Goal: Task Accomplishment & Management: Complete application form

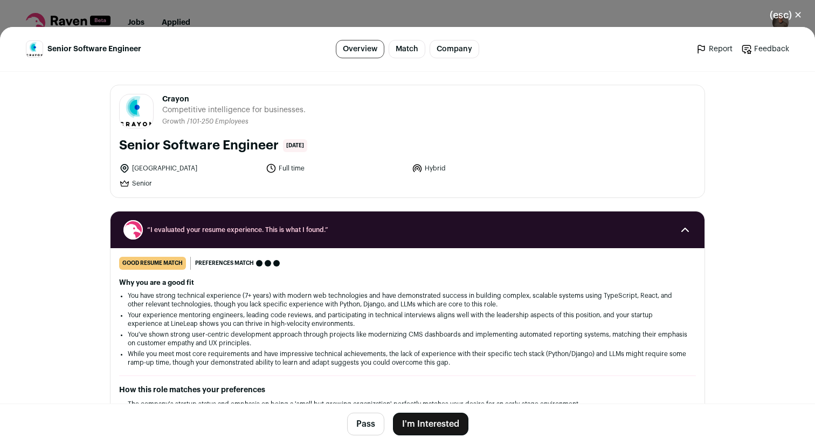
click at [800, 10] on button "(esc) ✕" at bounding box center [786, 15] width 58 height 24
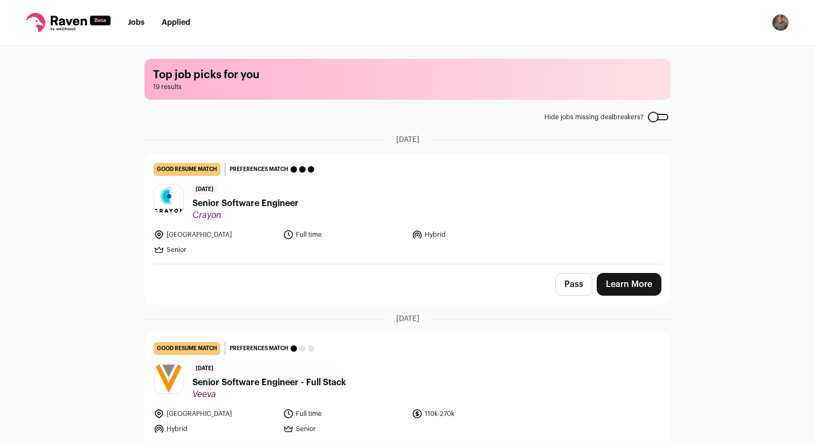
click at [787, 18] on img "Open dropdown" at bounding box center [780, 22] width 17 height 17
click at [737, 48] on link "Settings" at bounding box center [728, 50] width 119 height 26
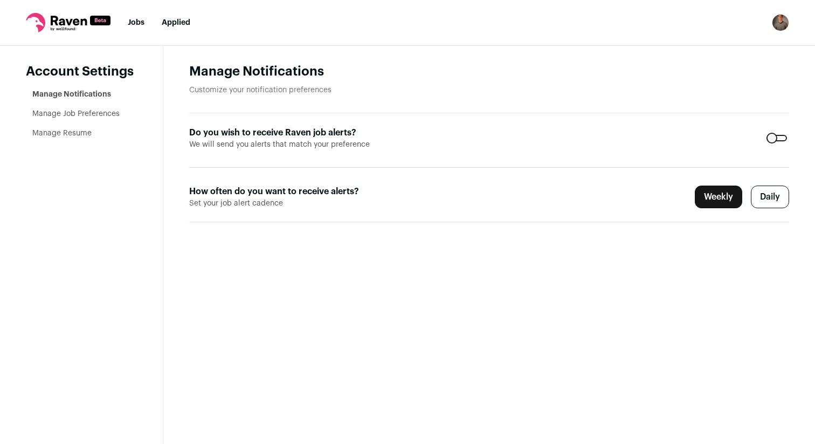
click at [78, 128] on li "Manage Resume" at bounding box center [84, 133] width 105 height 11
click at [75, 133] on link "Manage Resume" at bounding box center [61, 133] width 59 height 8
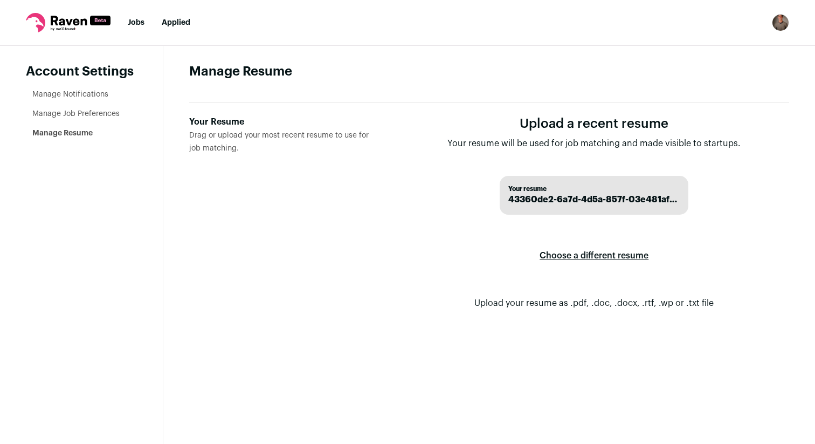
click at [585, 256] on label "Choose a different resume" at bounding box center [593, 255] width 109 height 30
click at [0, 0] on input "Your Resume Drag or upload your most recent resume to use for job matching." at bounding box center [0, 0] width 0 height 0
click at [585, 258] on label "Choose a different resume" at bounding box center [593, 255] width 109 height 30
click at [0, 0] on input "Your Resume Drag or upload your most recent resume to use for job matching." at bounding box center [0, 0] width 0 height 0
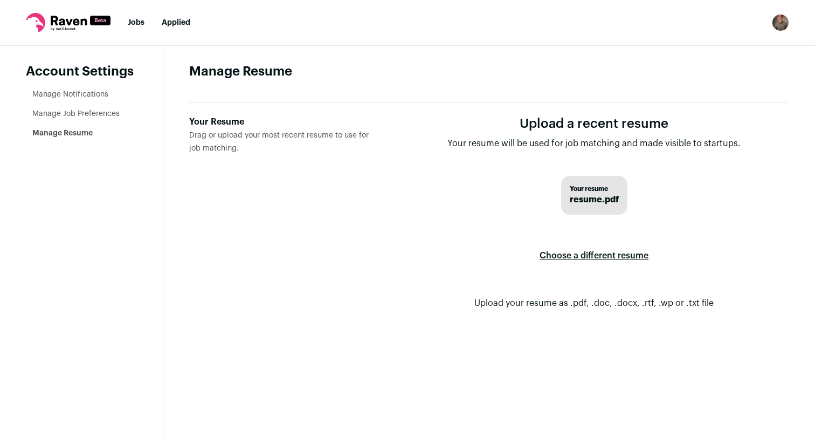
click at [48, 115] on link "Manage Job Preferences" at bounding box center [75, 114] width 87 height 8
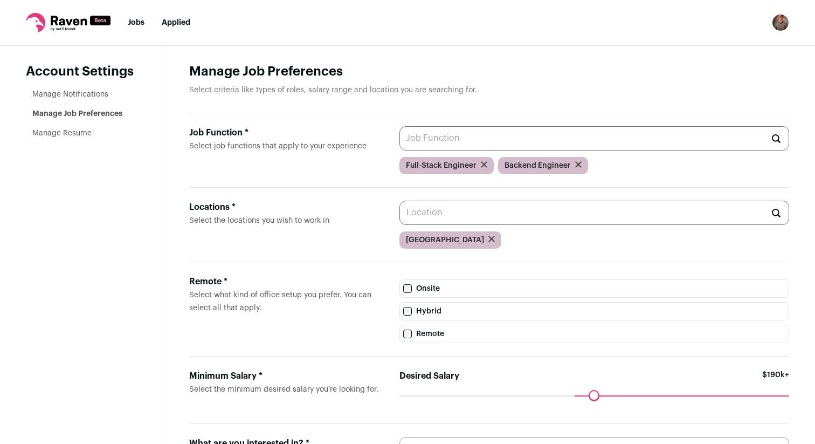
click at [543, 141] on input "Job Function * Select job functions that apply to your experience" at bounding box center [594, 138] width 390 height 24
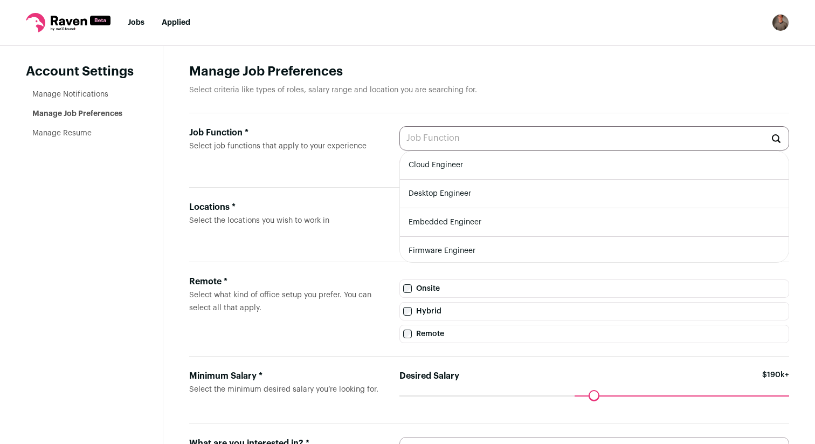
click at [425, 339] on label "Remote" at bounding box center [594, 333] width 390 height 18
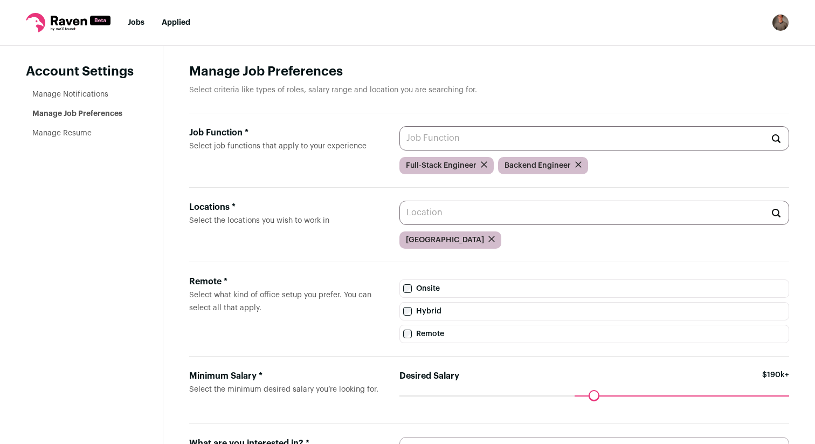
click at [67, 18] on icon at bounding box center [68, 22] width 85 height 19
click at [150, 22] on ul "Jobs Applied" at bounding box center [159, 22] width 63 height 11
click at [134, 22] on link "Jobs" at bounding box center [136, 23] width 17 height 8
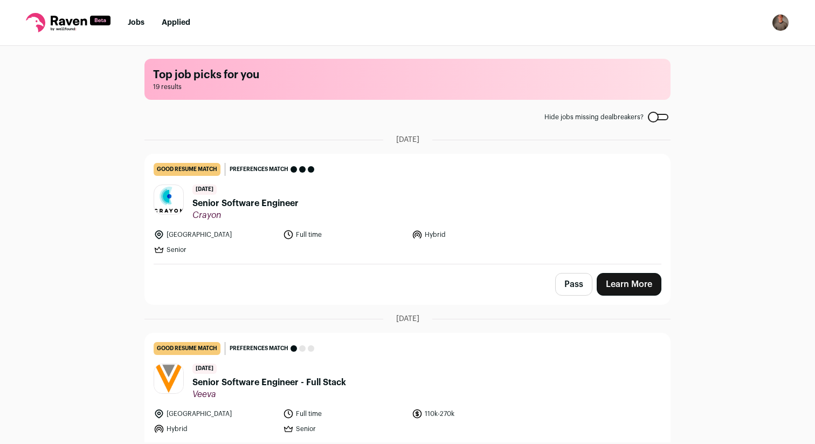
click at [278, 218] on span "Crayon" at bounding box center [245, 215] width 106 height 11
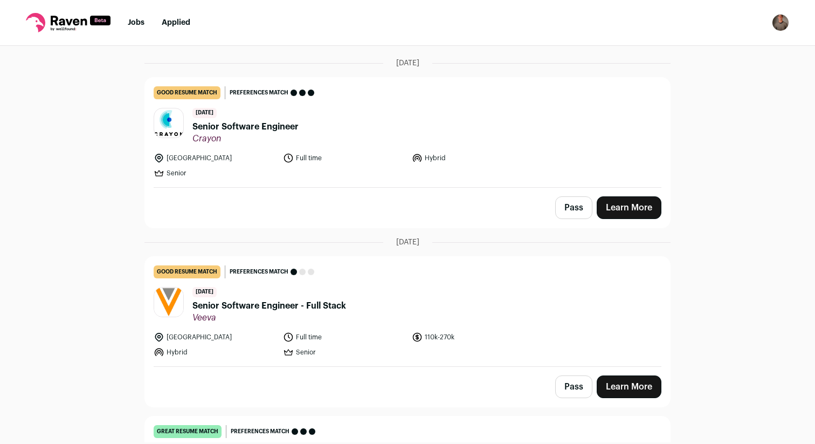
scroll to position [95, 0]
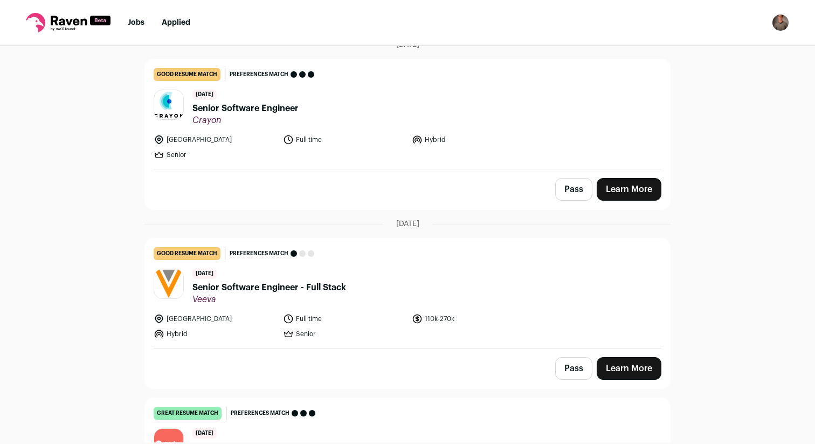
click at [576, 192] on button "Pass" at bounding box center [573, 189] width 37 height 23
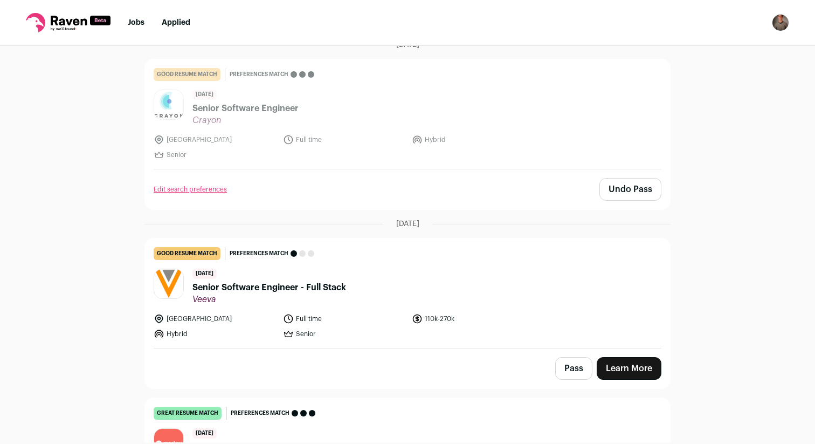
click at [370, 287] on header "10 days ago Senior Software Engineer - Full Stack Veeva" at bounding box center [408, 286] width 508 height 36
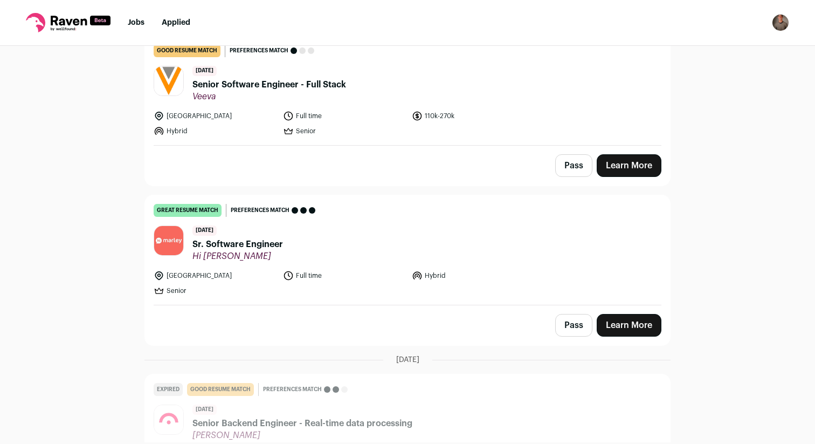
scroll to position [309, 0]
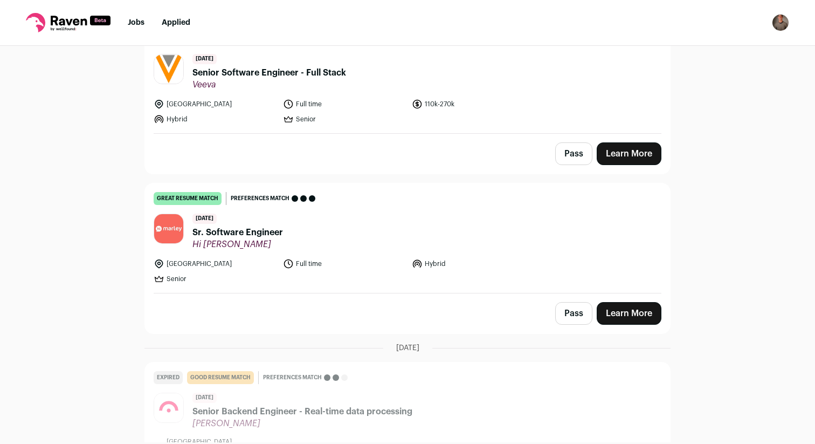
click at [294, 239] on header "11 days ago Sr. Software Engineer Hi Marley" at bounding box center [408, 231] width 508 height 36
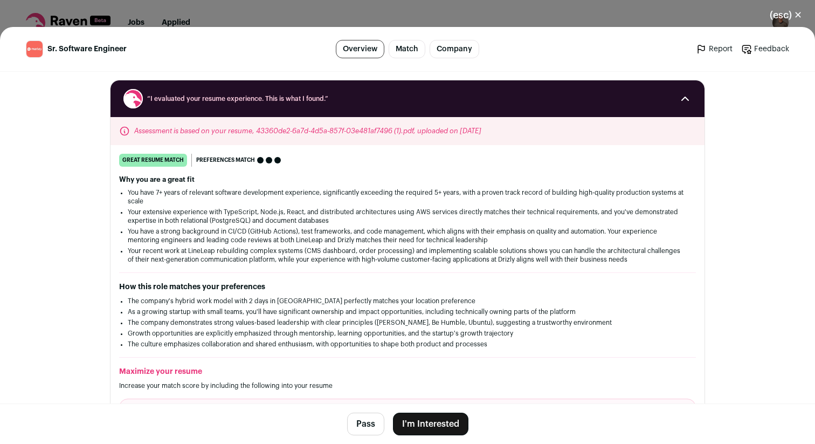
scroll to position [0, 0]
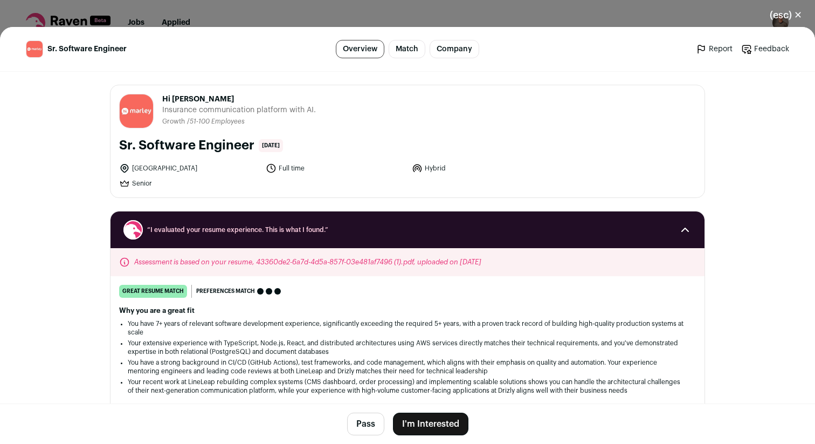
click at [784, 18] on button "(esc) ✕" at bounding box center [786, 15] width 58 height 24
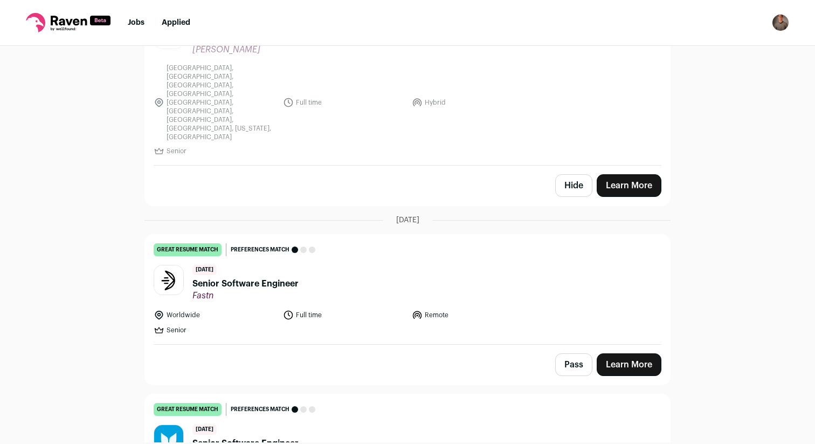
scroll to position [688, 0]
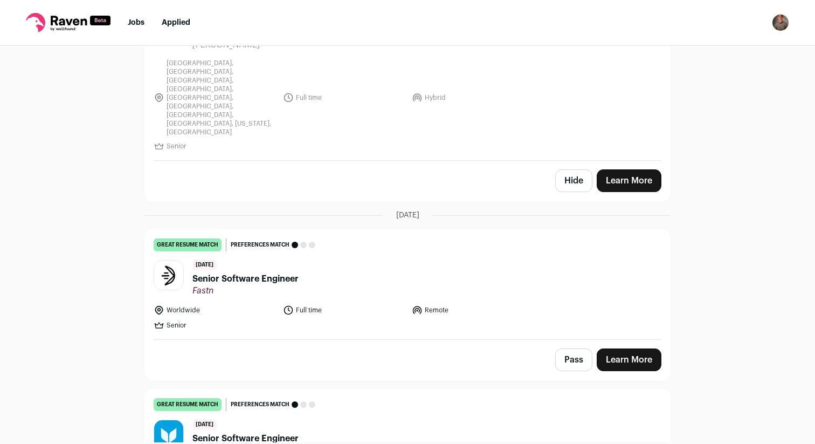
click at [293, 272] on span "Senior Software Engineer" at bounding box center [245, 278] width 106 height 13
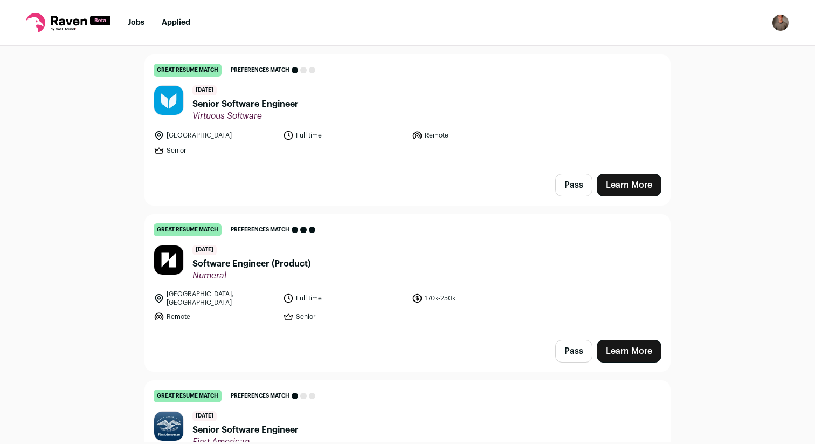
scroll to position [1022, 0]
click at [300, 214] on link "great resume match You meet the must-have requirements, the nice-to-have requir…" at bounding box center [407, 272] width 525 height 116
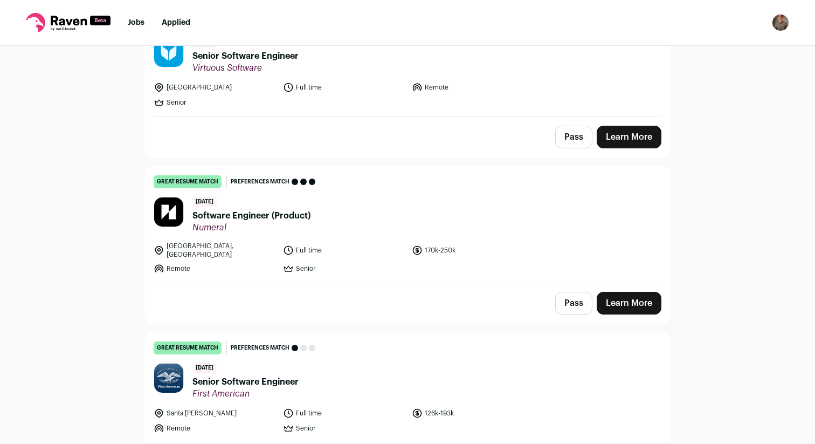
scroll to position [1114, 0]
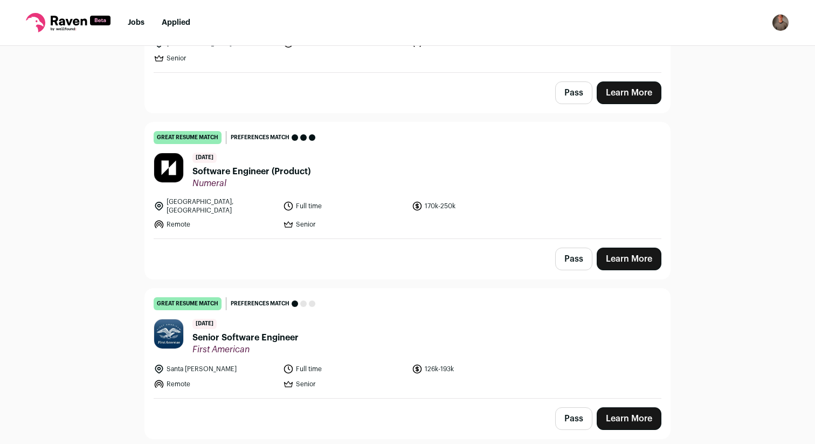
click at [623, 247] on link "Learn More" at bounding box center [629, 258] width 65 height 23
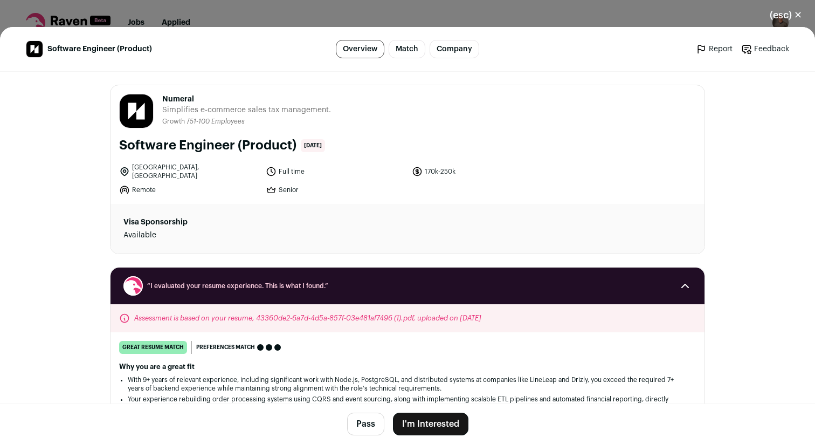
click at [430, 419] on button "I'm Interested" at bounding box center [430, 423] width 75 height 23
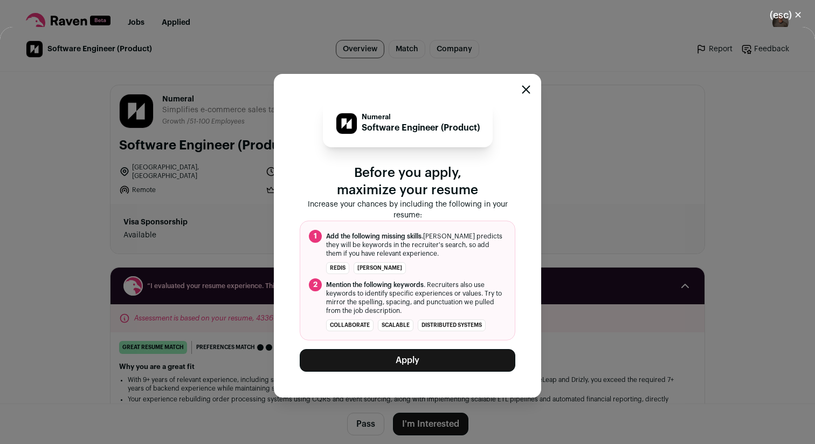
click at [419, 356] on button "Apply" at bounding box center [408, 360] width 216 height 23
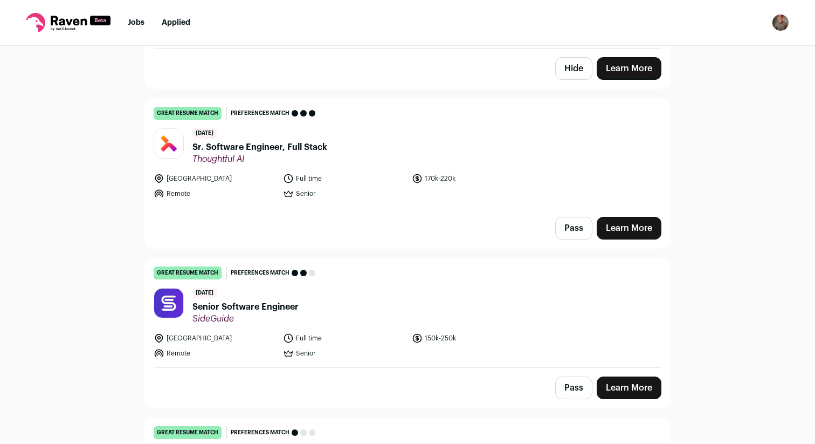
scroll to position [2574, 0]
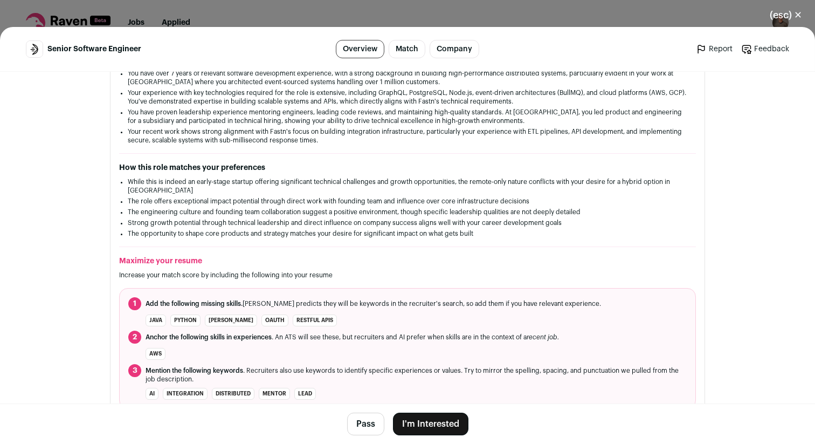
scroll to position [252, 0]
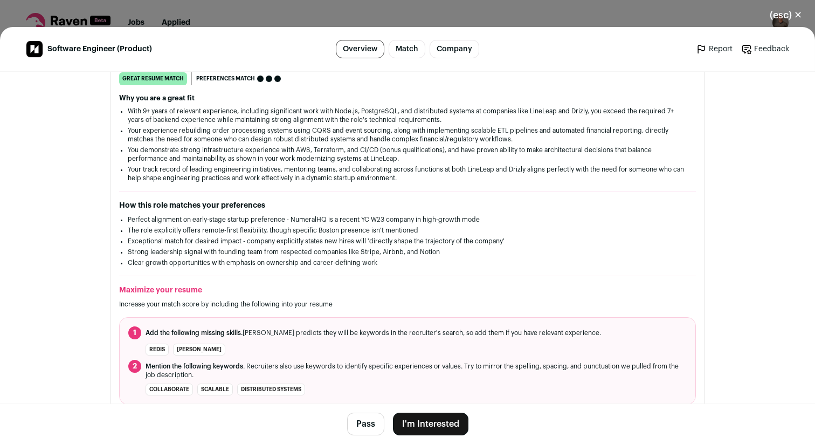
scroll to position [269, 0]
click at [607, 199] on h2 "How this role matches your preferences" at bounding box center [407, 204] width 577 height 11
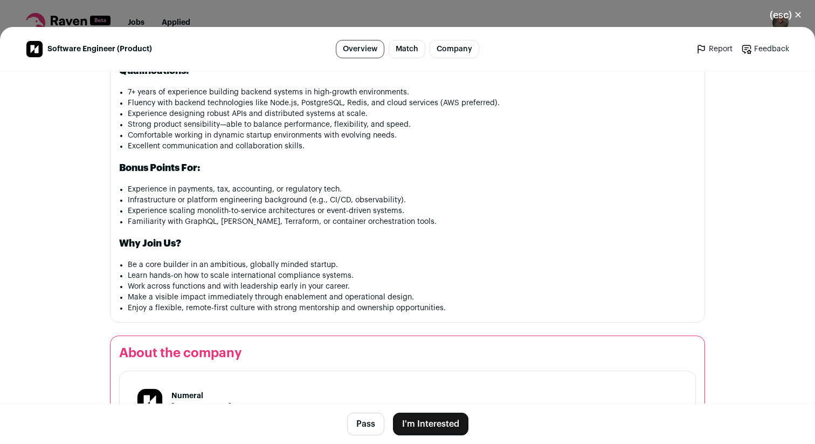
scroll to position [1249, 0]
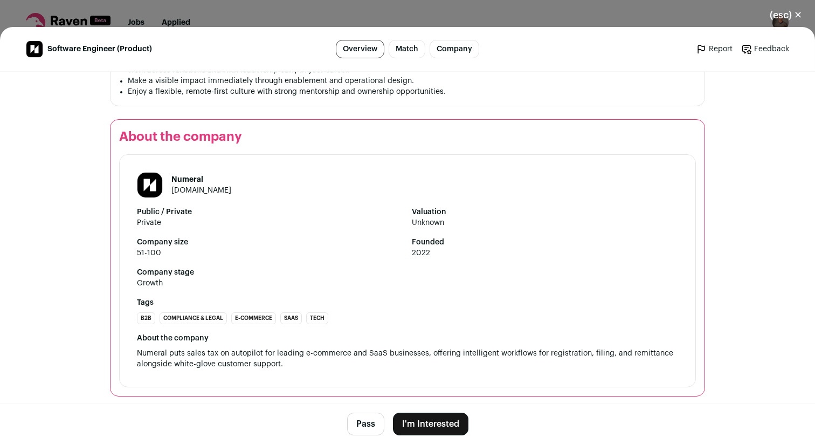
click at [197, 188] on link "numeralhq.com" at bounding box center [201, 190] width 60 height 8
click div "(esc) ✕ Software Engineer (Product) Overview Match Company Report Feedback Repo…" at bounding box center [407, 222] width 815 height 444
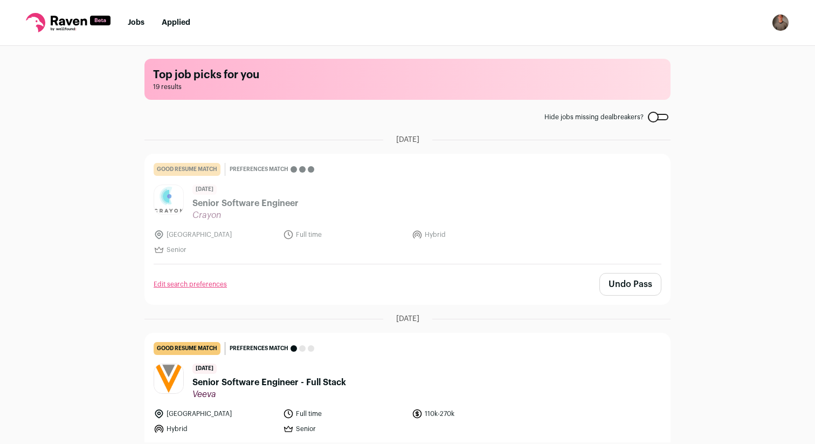
click at [323, 171] on div "good resume match You meet the must-have requirements but are missing some nice…" at bounding box center [408, 169] width 508 height 13
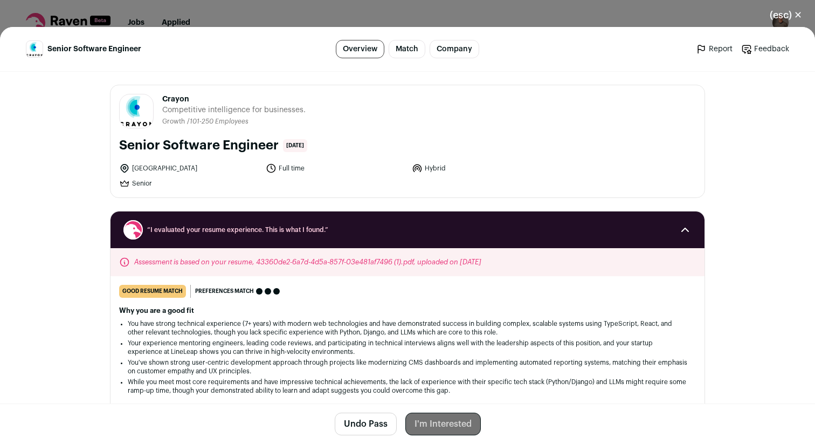
click at [202, 20] on div "(esc) ✕ Senior Software Engineer Overview Match Company Report Feedback Report …" at bounding box center [407, 222] width 815 height 444
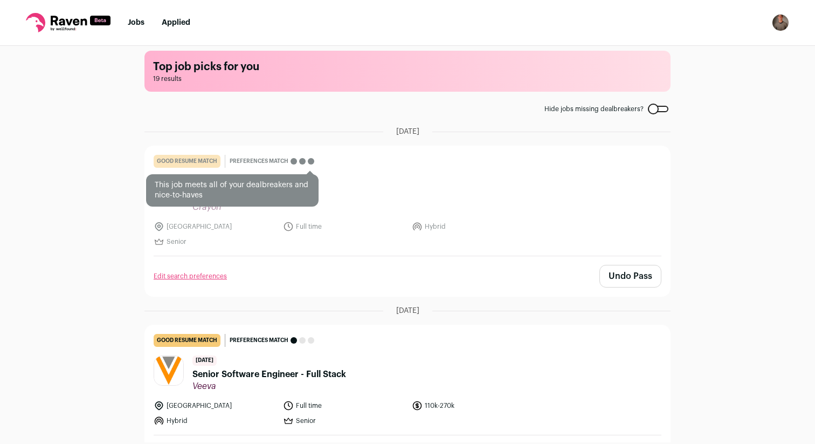
scroll to position [11, 0]
